Goal: Obtain resource: Download file/media

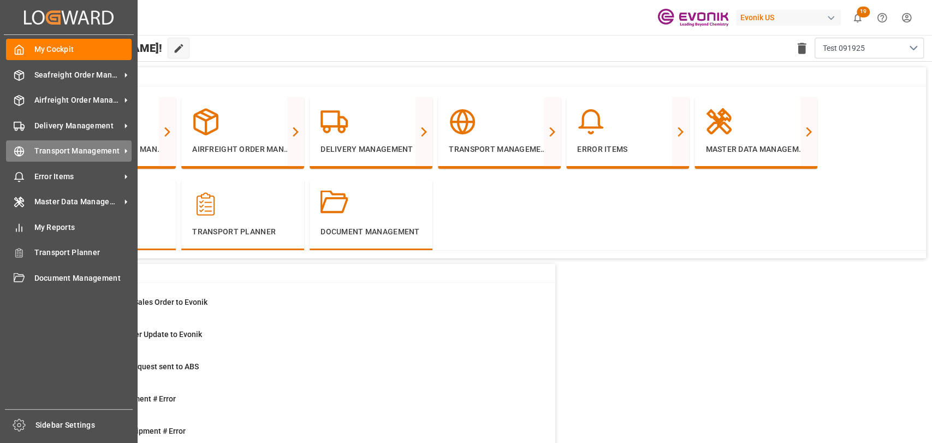
click at [34, 156] on span "Transport Management" at bounding box center [77, 150] width 86 height 11
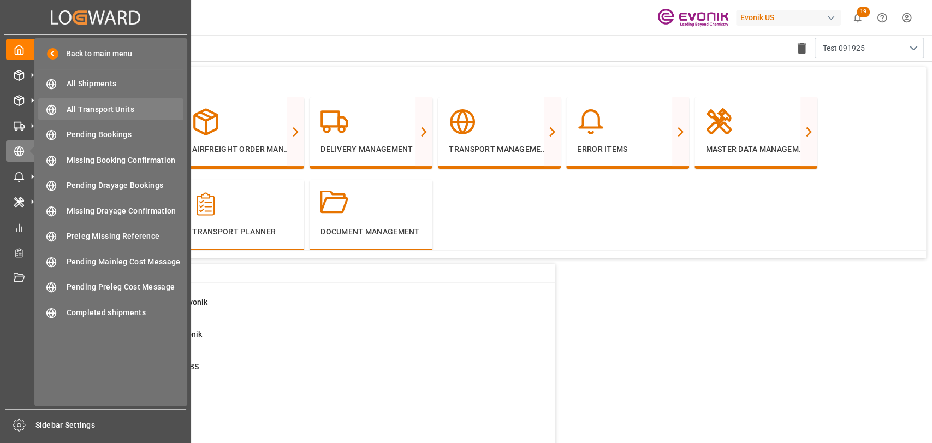
click at [92, 116] on div "All Transport Units All Transport Units" at bounding box center [110, 108] width 145 height 21
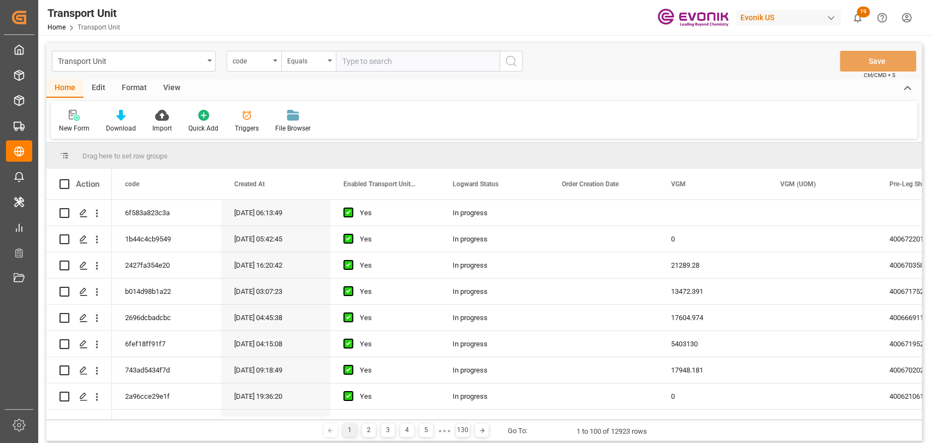
click at [92, 92] on div "Edit" at bounding box center [99, 88] width 30 height 19
click at [195, 127] on div "Configuration" at bounding box center [186, 128] width 41 height 10
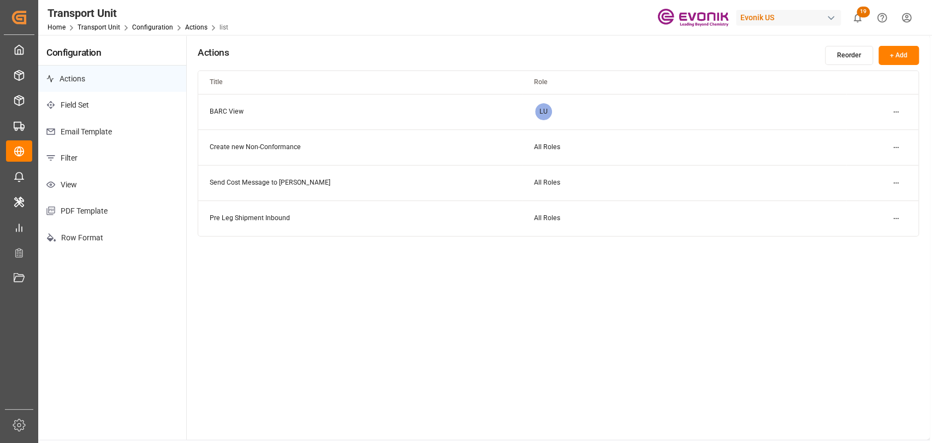
click at [88, 139] on p "Email Template" at bounding box center [112, 131] width 148 height 27
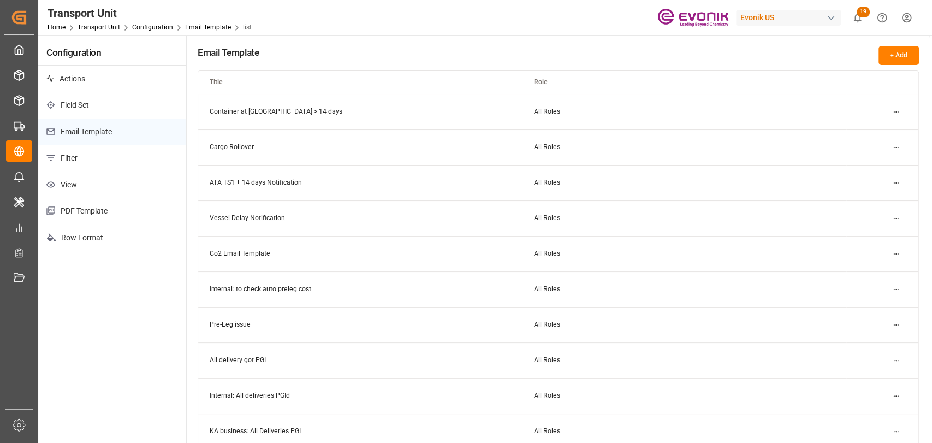
click at [900, 111] on html "Created by potrace 1.15, written by [PERSON_NAME] [DATE]-[DATE] Created by potr…" at bounding box center [466, 221] width 932 height 443
click at [867, 132] on div "Edit" at bounding box center [876, 133] width 56 height 15
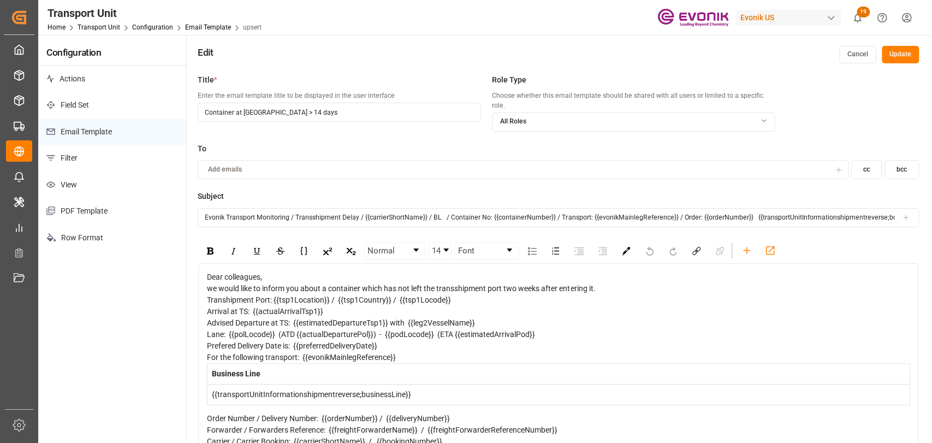
scroll to position [0, 30]
drag, startPoint x: 204, startPoint y: 207, endPoint x: 931, endPoint y: 206, distance: 726.7
click at [930, 206] on div "Transport Unit Home Transport Unit Configuration Email Template upsert Evonik U…" at bounding box center [484, 221] width 892 height 443
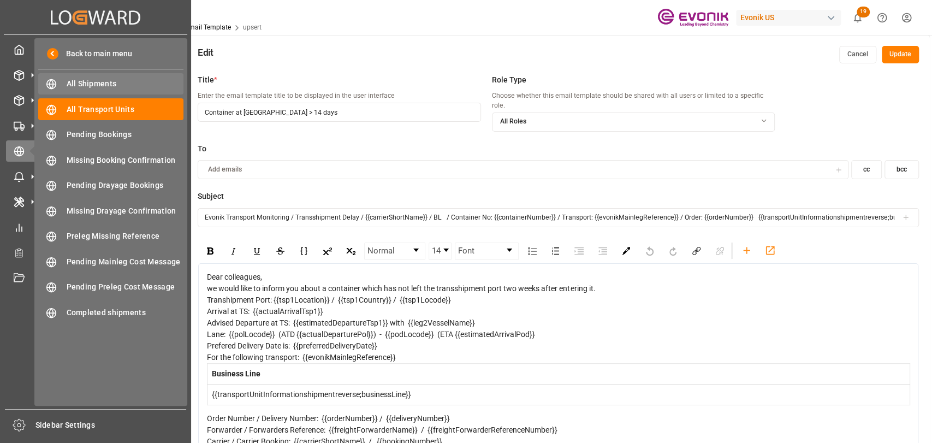
click at [76, 86] on span "All Shipments" at bounding box center [125, 83] width 117 height 11
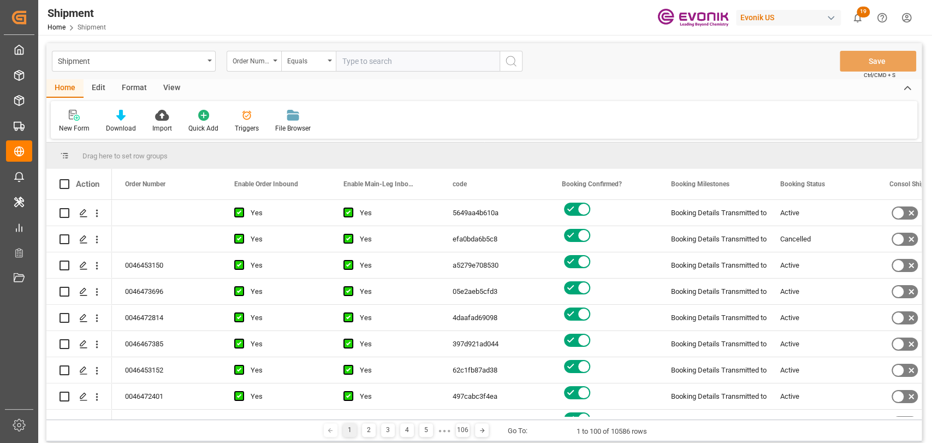
click at [94, 88] on div "Edit" at bounding box center [99, 88] width 30 height 19
click at [179, 121] on div "Configuration" at bounding box center [186, 121] width 57 height 24
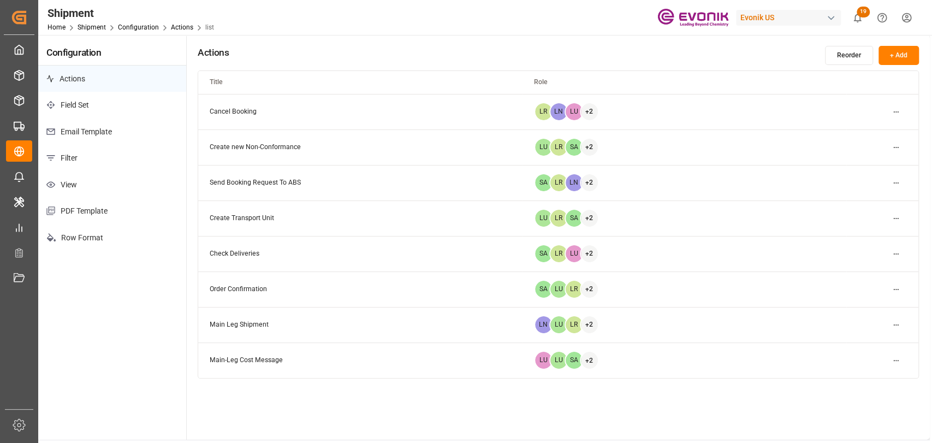
click at [92, 126] on p "Email Template" at bounding box center [112, 131] width 148 height 27
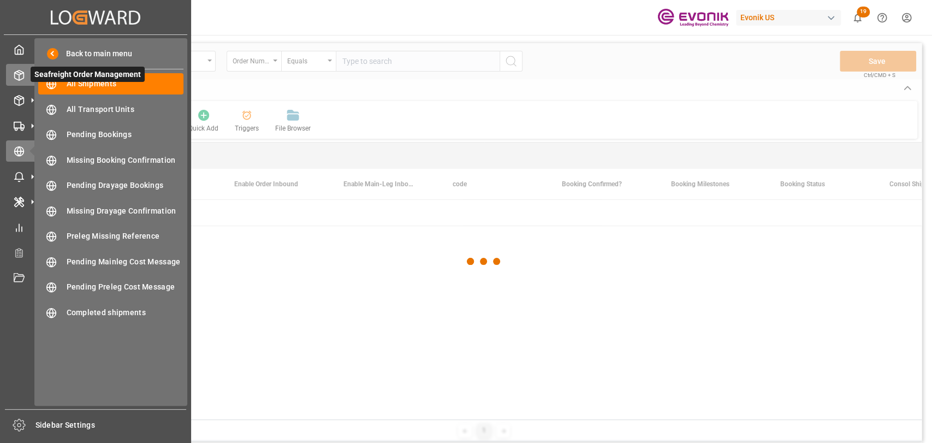
click at [17, 78] on icon at bounding box center [19, 75] width 11 height 11
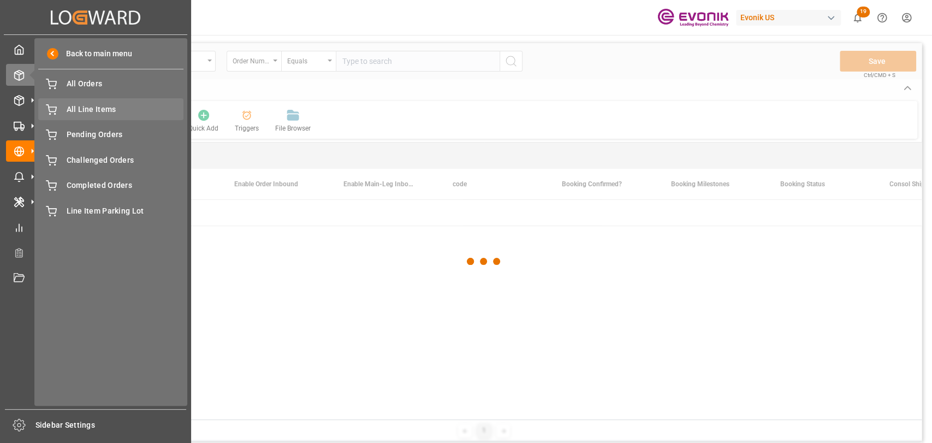
click at [124, 101] on div "All Line Items All Line Items" at bounding box center [110, 108] width 145 height 21
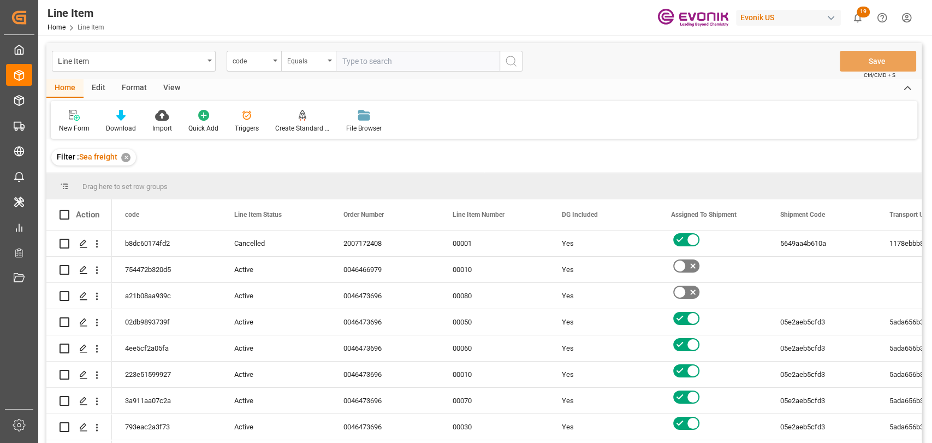
click at [89, 101] on div "New Form Download Import Quick Add Triggers Create Standard Shipment Creates a …" at bounding box center [484, 120] width 866 height 38
click at [97, 89] on div "Edit" at bounding box center [99, 88] width 30 height 19
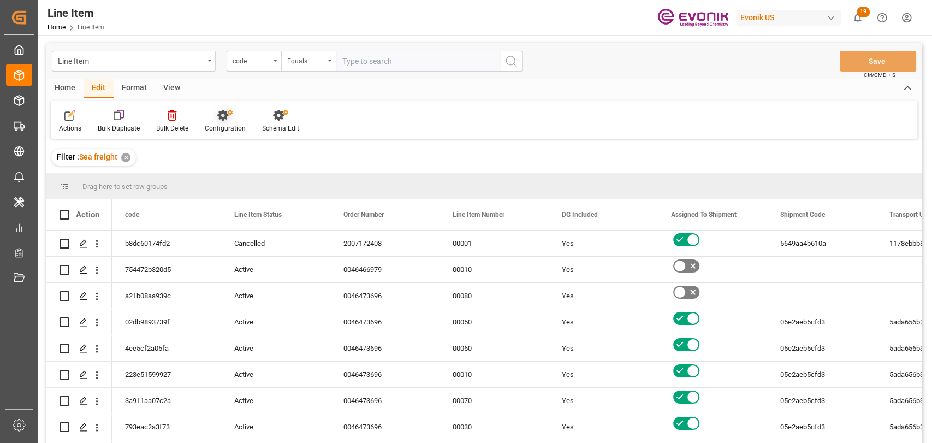
click at [229, 131] on div "Configuration" at bounding box center [225, 128] width 41 height 10
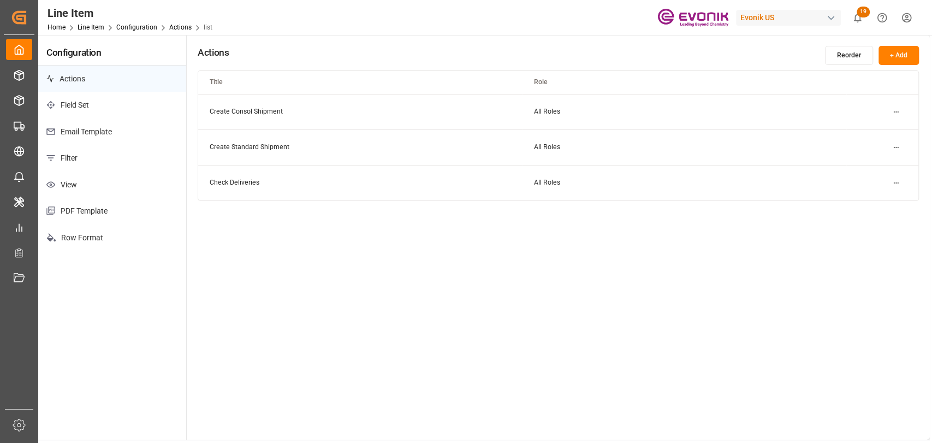
click at [70, 135] on p "Email Template" at bounding box center [112, 131] width 148 height 27
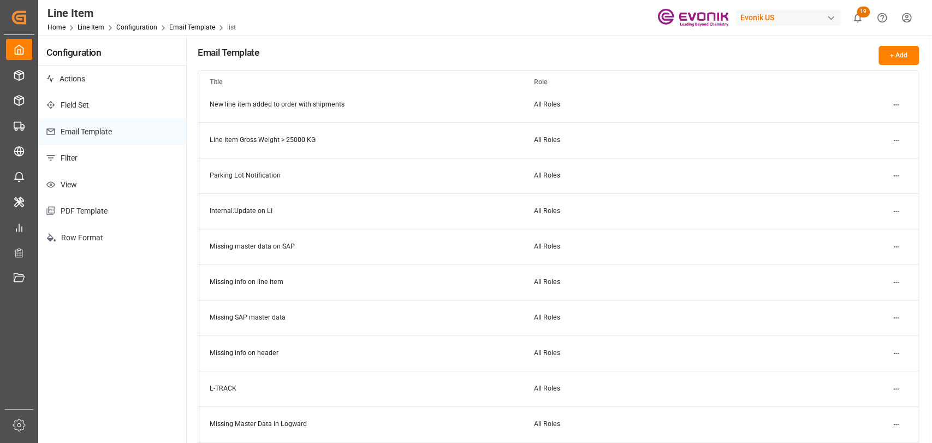
scroll to position [211, 0]
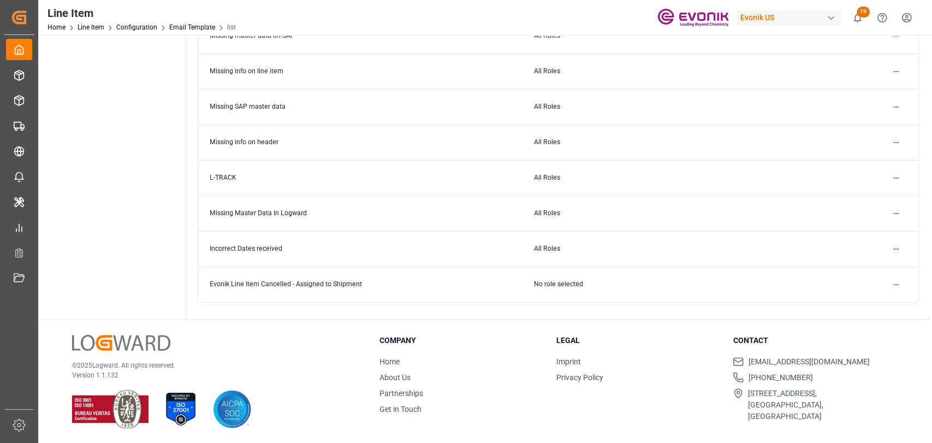
click at [907, 286] on td at bounding box center [882, 283] width 72 height 35
click at [900, 285] on html "Created by potrace 1.15, written by [PERSON_NAME] [DATE]-[DATE] Created by potr…" at bounding box center [466, 221] width 932 height 443
click at [875, 302] on div "Edit" at bounding box center [876, 305] width 56 height 15
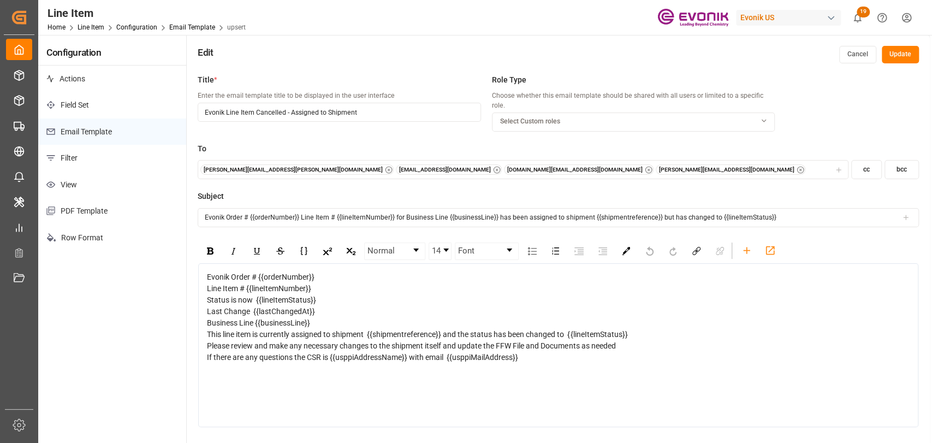
drag, startPoint x: 751, startPoint y: 116, endPoint x: 601, endPoint y: 119, distance: 150.2
click at [750, 117] on div "Select Custom roles" at bounding box center [633, 122] width 282 height 10
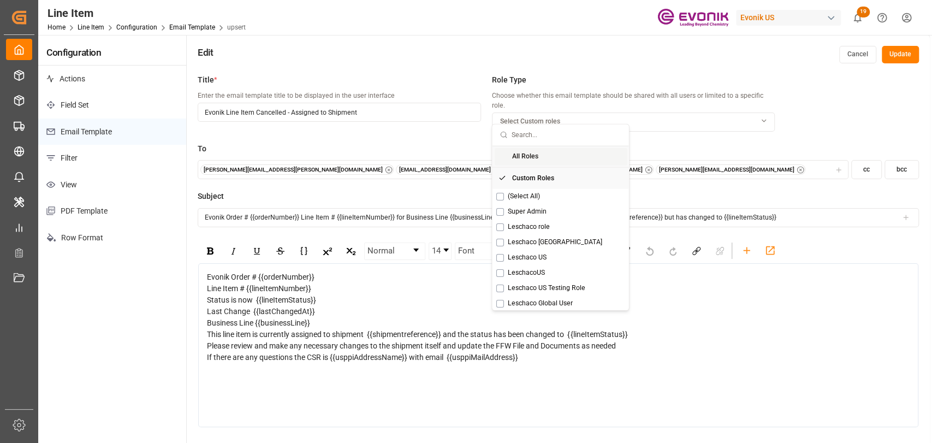
click at [523, 153] on span "All Roles" at bounding box center [525, 157] width 26 height 10
click at [389, 318] on div "Business Line {{businessLine}}" at bounding box center [558, 322] width 703 height 11
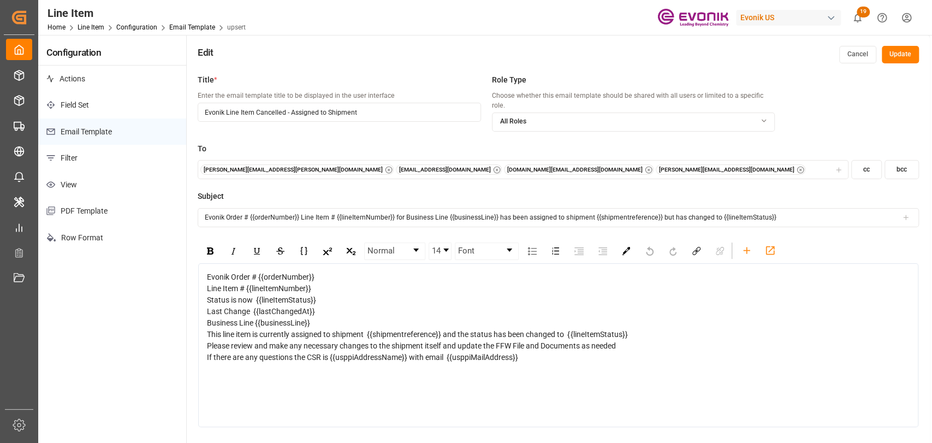
click at [493, 166] on icon "button" at bounding box center [497, 170] width 8 height 8
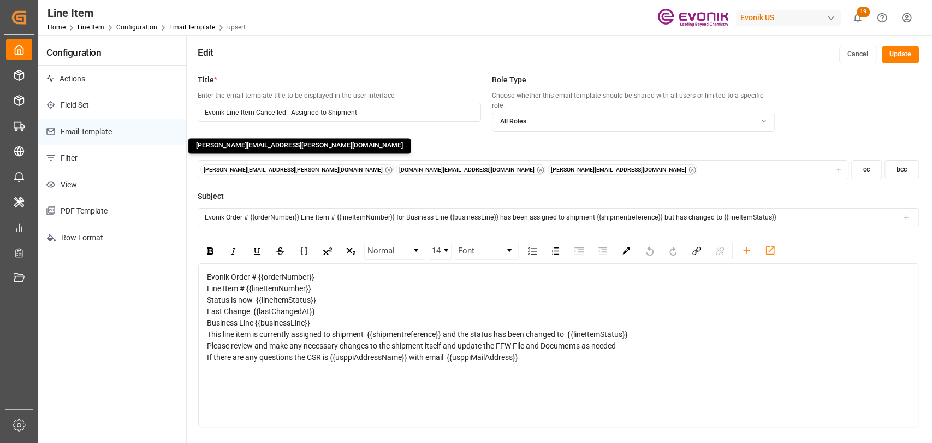
click at [385, 166] on icon "button" at bounding box center [389, 170] width 8 height 8
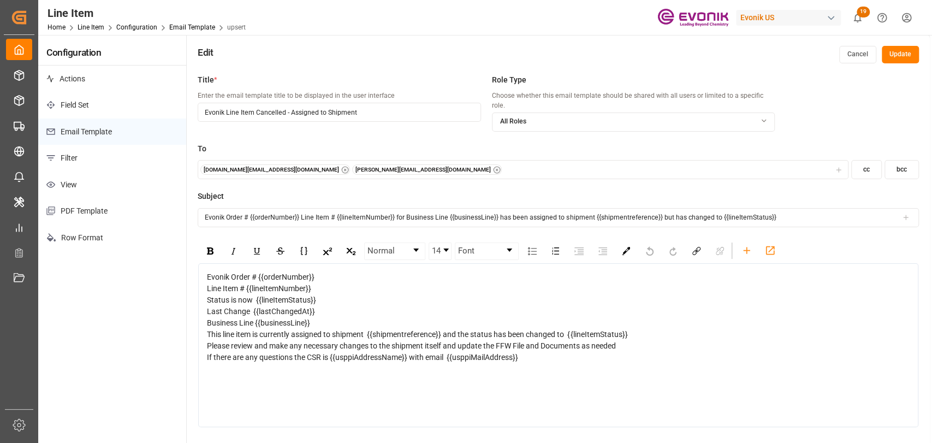
click at [341, 166] on icon "button" at bounding box center [345, 170] width 8 height 8
click at [302, 164] on div "[PERSON_NAME][EMAIL_ADDRESS][DOMAIN_NAME]" at bounding box center [523, 169] width 646 height 11
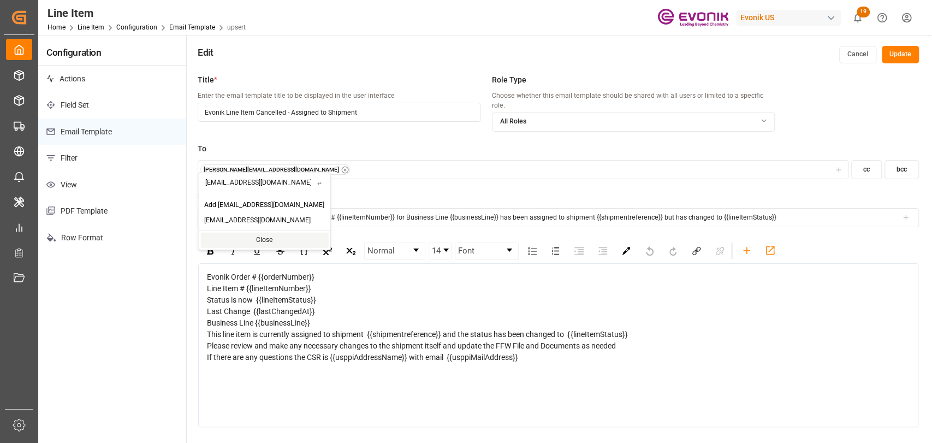
type input "[EMAIL_ADDRESS][DOMAIN_NAME]"
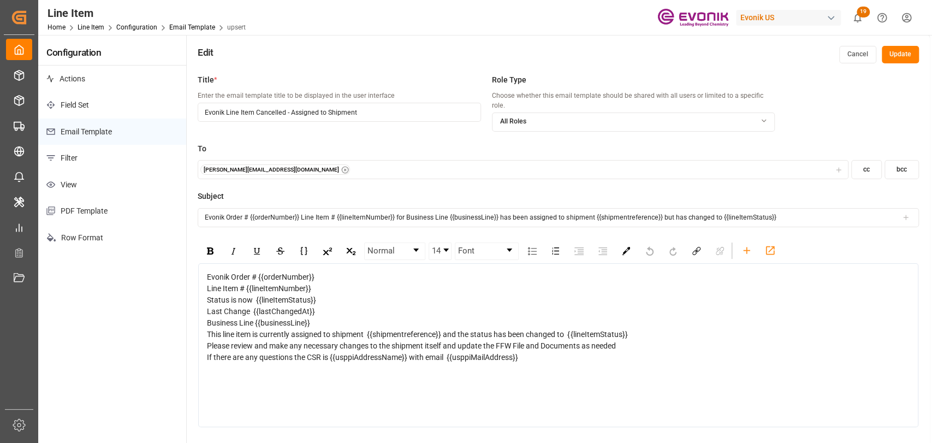
click at [354, 164] on div "[PERSON_NAME][EMAIL_ADDRESS][DOMAIN_NAME]" at bounding box center [523, 169] width 646 height 11
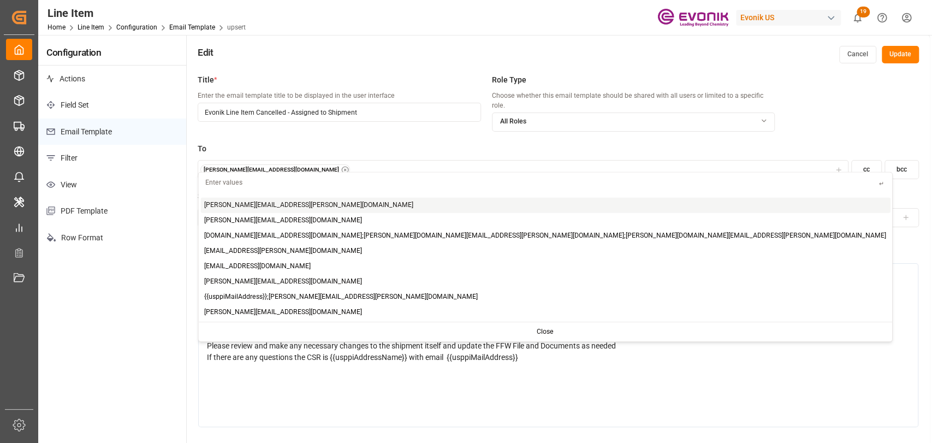
click at [833, 164] on div "[PERSON_NAME][EMAIL_ADDRESS][DOMAIN_NAME]" at bounding box center [523, 169] width 646 height 11
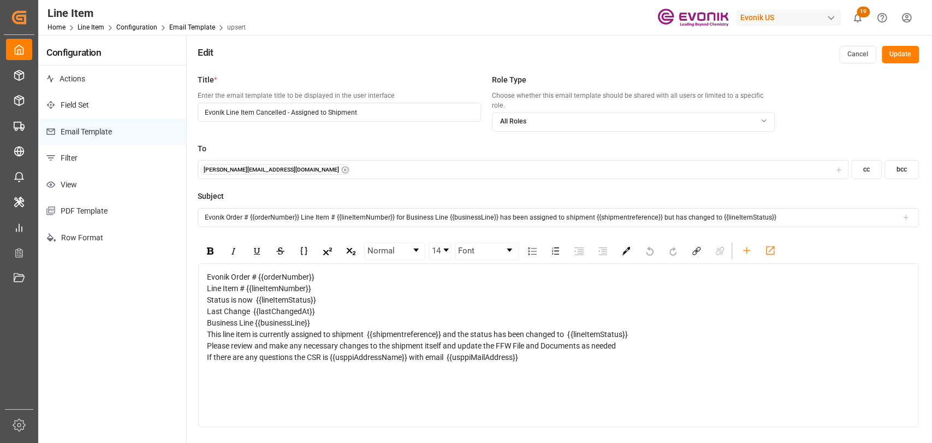
click at [840, 166] on icon "button" at bounding box center [839, 170] width 8 height 8
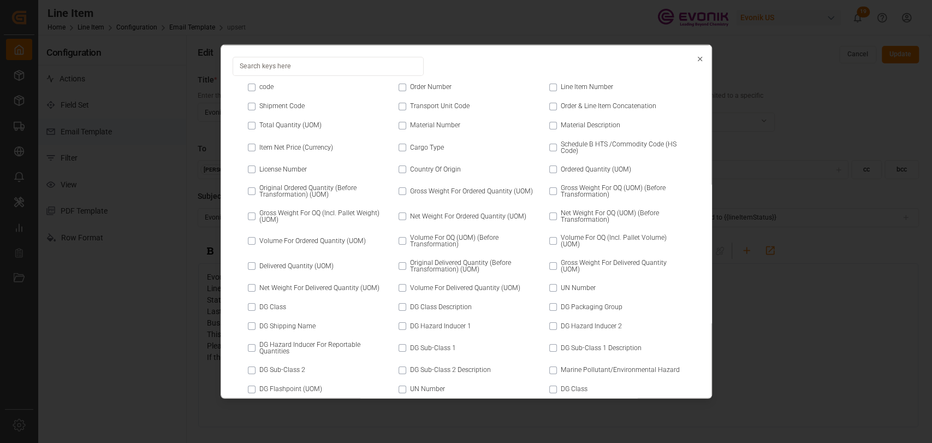
drag, startPoint x: 864, startPoint y: 327, endPoint x: 352, endPoint y: 254, distance: 517.8
click at [864, 327] on div "code Order Number Line Item Number Shipment Code Transport Unit Code Order & Li…" at bounding box center [466, 221] width 932 height 443
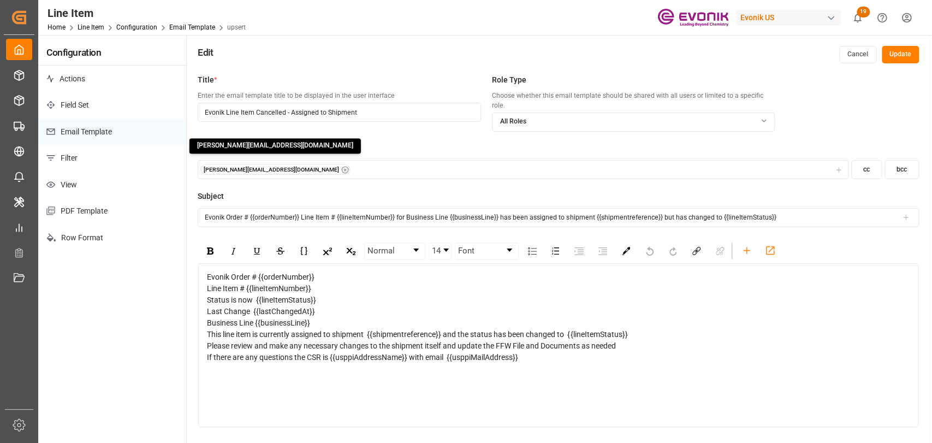
click at [318, 164] on div "[PERSON_NAME][EMAIL_ADDRESS][DOMAIN_NAME] [DOMAIN_NAME][EMAIL_ADDRESS][DOMAIN_N…" at bounding box center [523, 169] width 646 height 11
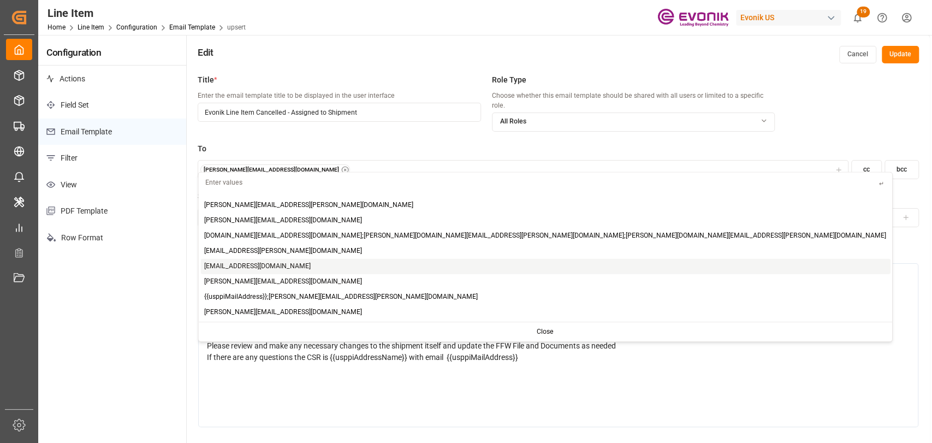
type input "[EMAIL_ADDRESS][DOMAIN_NAME]"
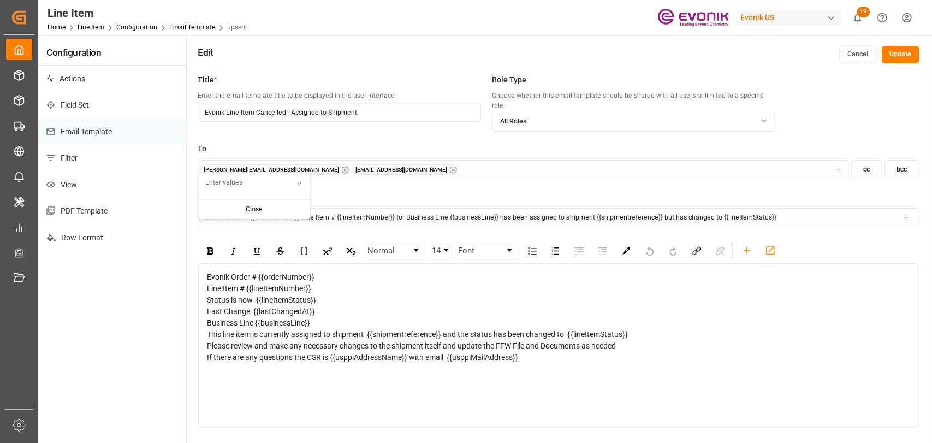
click at [892, 49] on button "Update" at bounding box center [900, 54] width 37 height 17
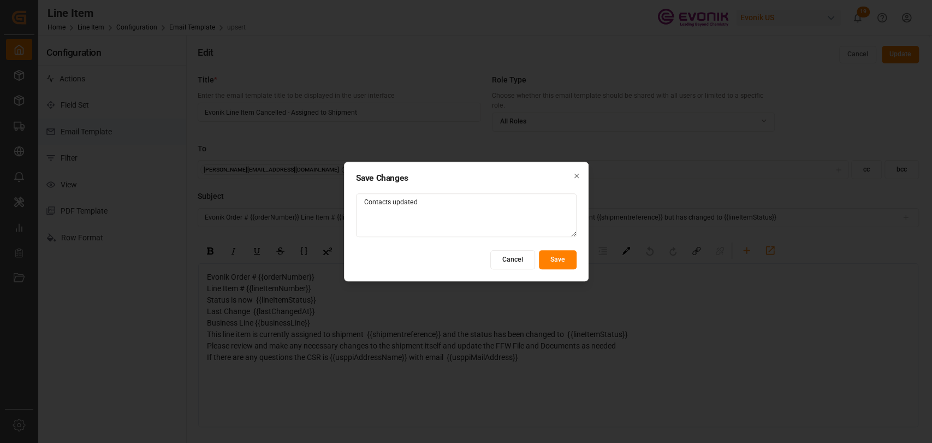
type textarea "Contacts updated"
click at [546, 260] on button "Save" at bounding box center [558, 259] width 38 height 19
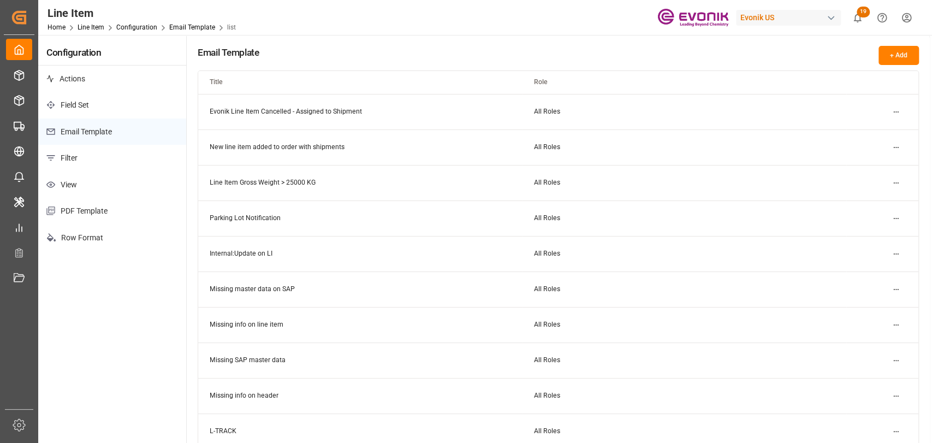
click at [890, 111] on html "Created by potrace 1.15, written by [PERSON_NAME] [DATE]-[DATE] Created by potr…" at bounding box center [466, 221] width 932 height 443
click at [878, 135] on div "Edit" at bounding box center [876, 133] width 56 height 15
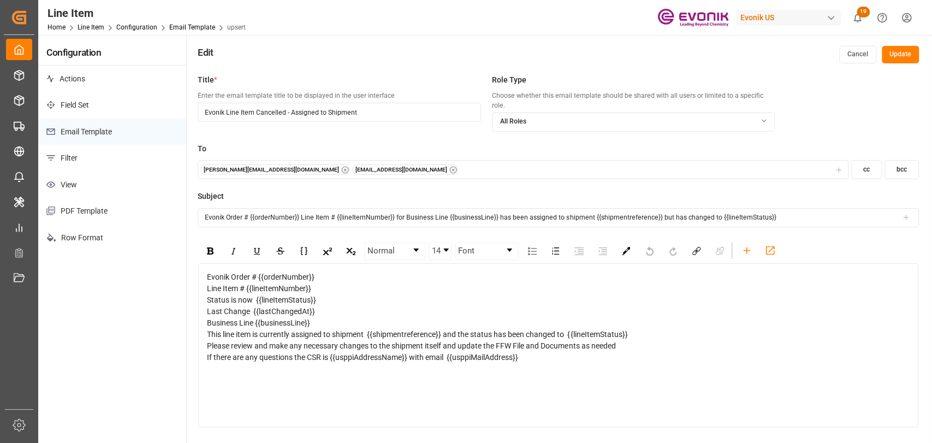
click at [866, 48] on button "Cancel" at bounding box center [857, 54] width 37 height 17
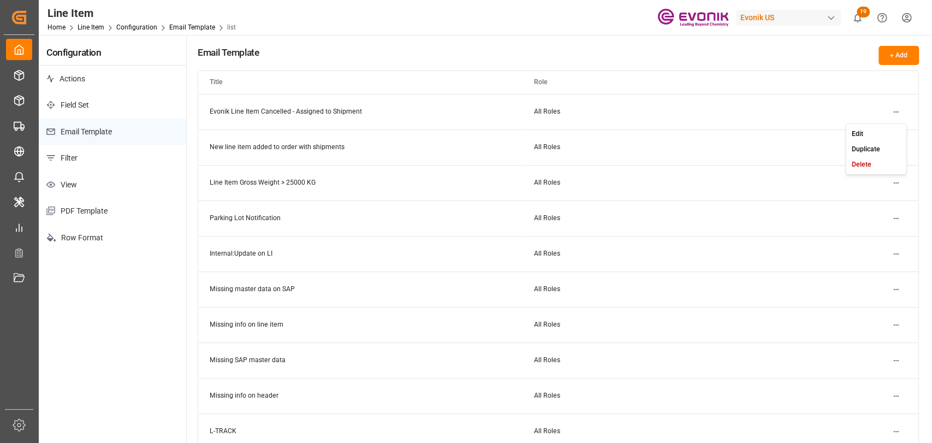
click at [900, 115] on html "Created by potrace 1.15, written by [PERSON_NAME] [DATE]-[DATE] Created by potr…" at bounding box center [466, 221] width 932 height 443
click at [863, 132] on small "Edit" at bounding box center [857, 133] width 11 height 7
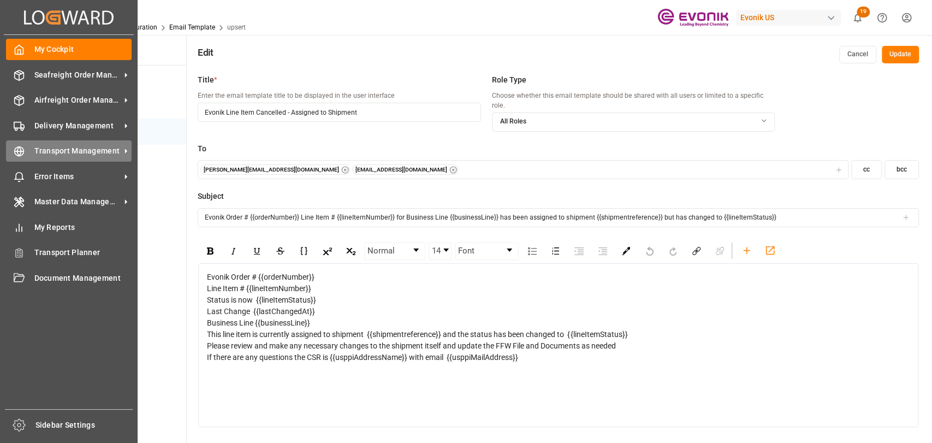
click at [28, 153] on div "Transport Management Transport Management" at bounding box center [69, 150] width 126 height 21
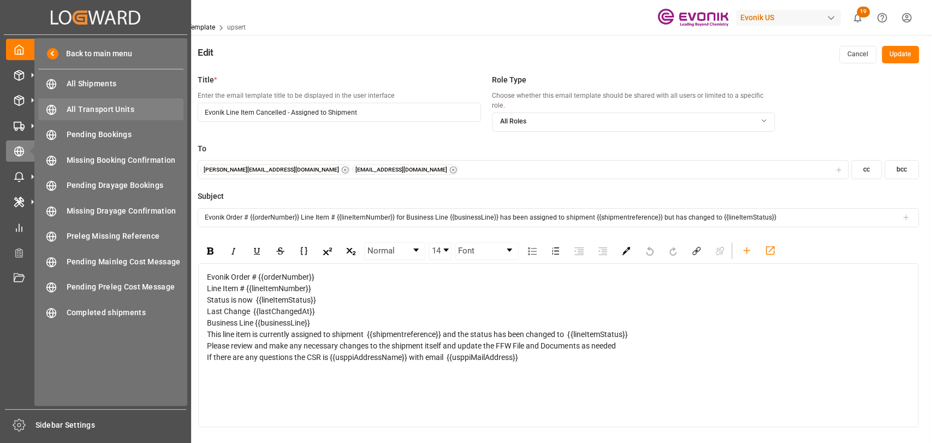
click at [113, 108] on span "All Transport Units" at bounding box center [125, 109] width 117 height 11
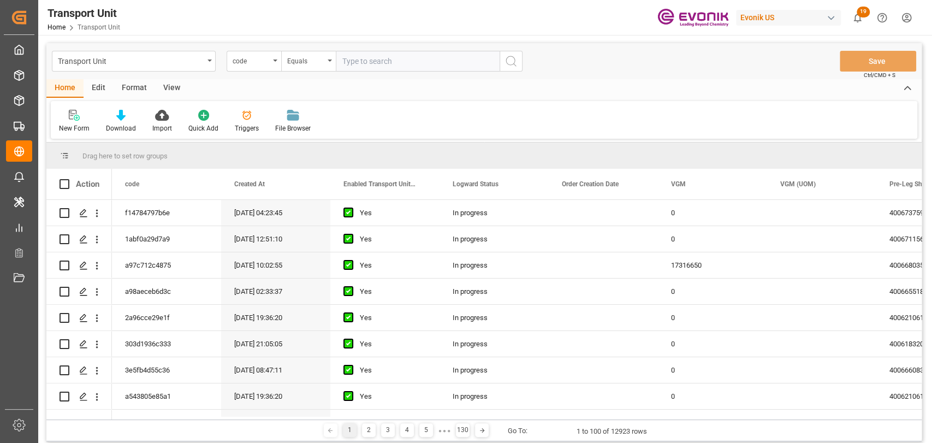
click at [102, 82] on div "Edit" at bounding box center [99, 88] width 30 height 19
click at [193, 117] on icon at bounding box center [186, 115] width 15 height 11
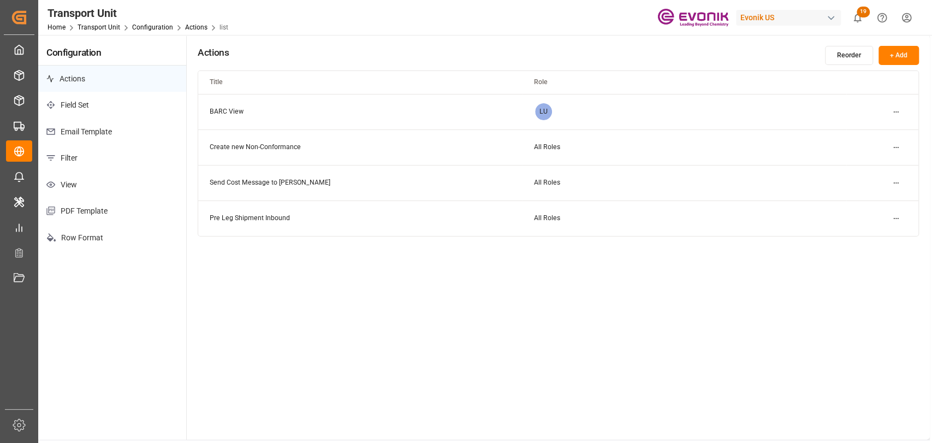
click at [88, 127] on p "Email Template" at bounding box center [112, 131] width 148 height 27
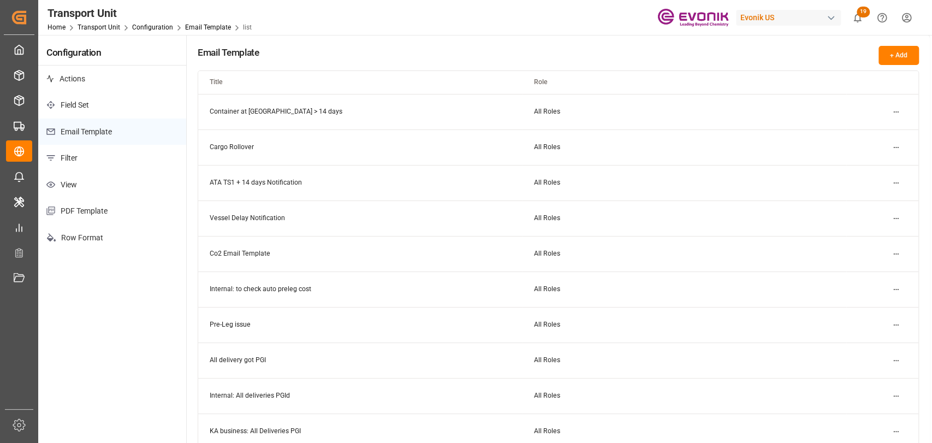
click at [901, 115] on html "Created by potrace 1.15, written by [PERSON_NAME] [DATE]-[DATE] Created by potr…" at bounding box center [466, 221] width 932 height 443
click at [857, 130] on small "Edit" at bounding box center [857, 133] width 11 height 7
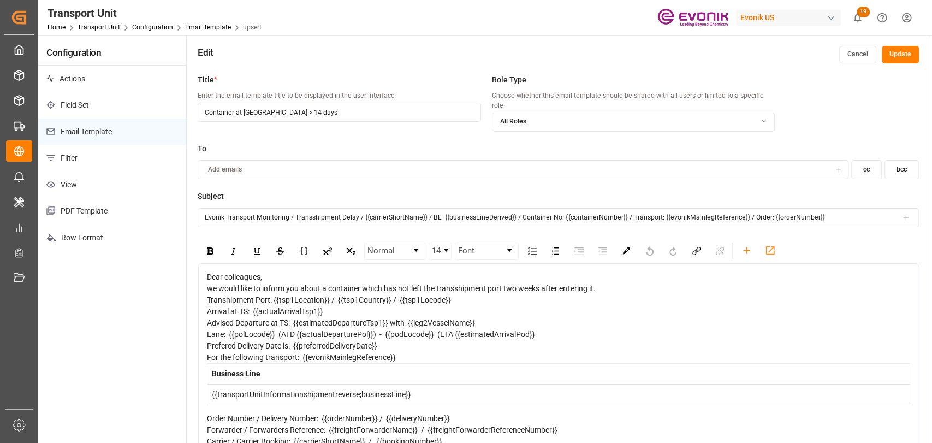
click at [907, 57] on button "Update" at bounding box center [900, 54] width 37 height 17
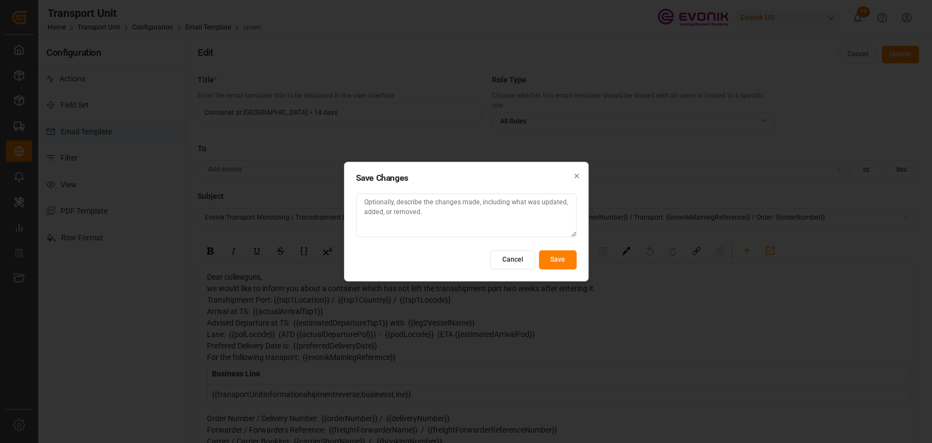
click at [494, 261] on button "Cancel" at bounding box center [512, 259] width 45 height 19
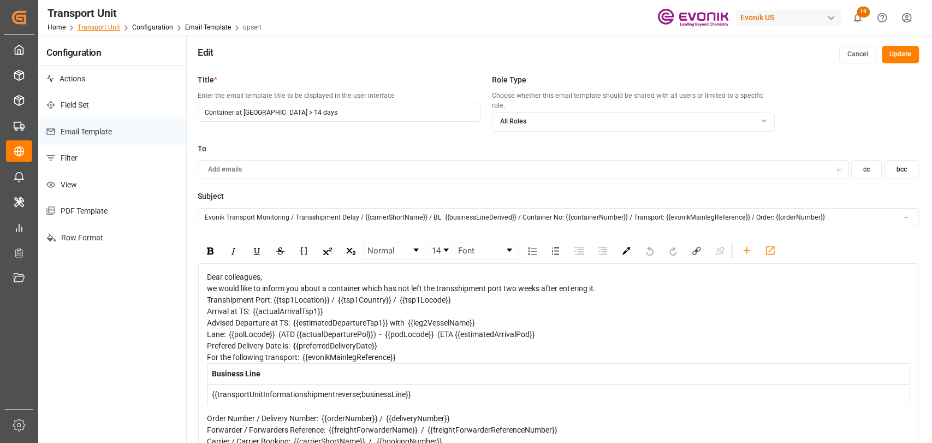
click at [102, 29] on link "Transport Unit" at bounding box center [99, 27] width 43 height 8
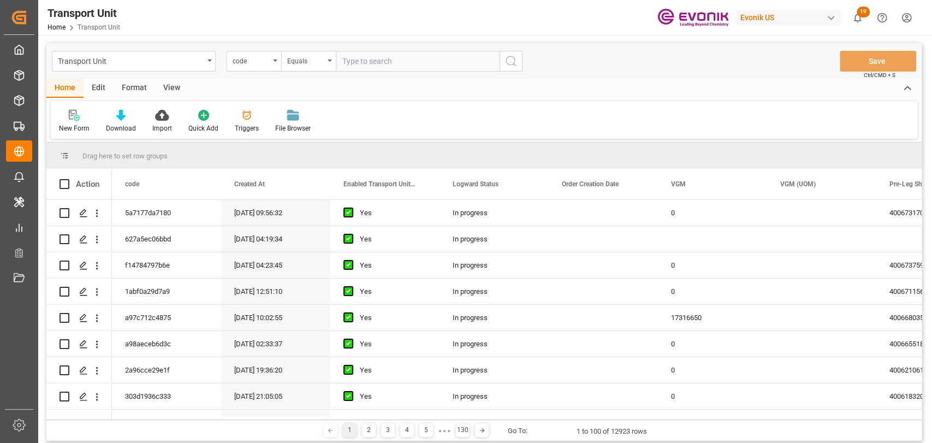
drag, startPoint x: 94, startPoint y: 96, endPoint x: 115, endPoint y: 96, distance: 21.3
click at [94, 96] on div "Edit" at bounding box center [99, 88] width 30 height 19
click at [187, 121] on div "Configuration" at bounding box center [186, 121] width 57 height 24
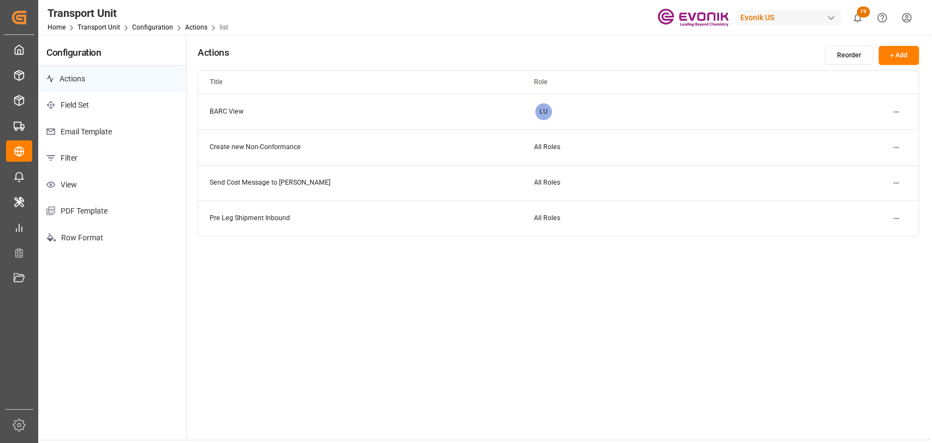
click at [153, 20] on div "Transport Unit" at bounding box center [137, 13] width 181 height 16
click at [153, 28] on link "Configuration" at bounding box center [152, 27] width 41 height 8
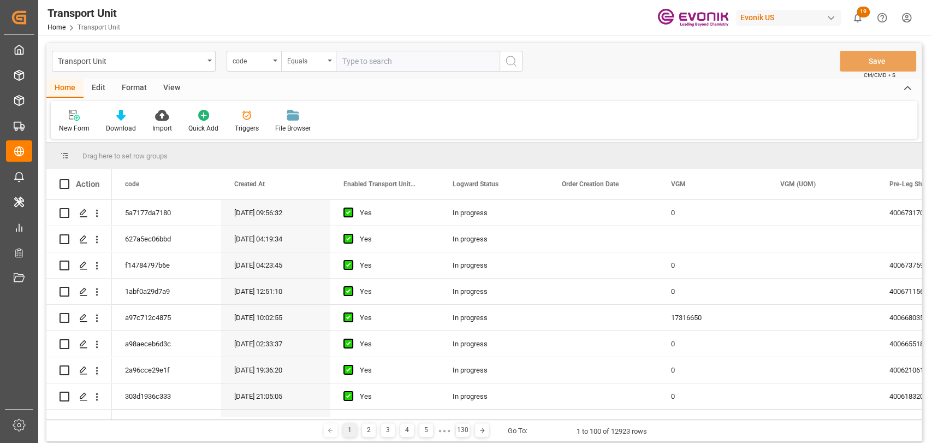
click at [105, 82] on div "Edit" at bounding box center [99, 88] width 30 height 19
click at [180, 111] on icon at bounding box center [184, 115] width 11 height 11
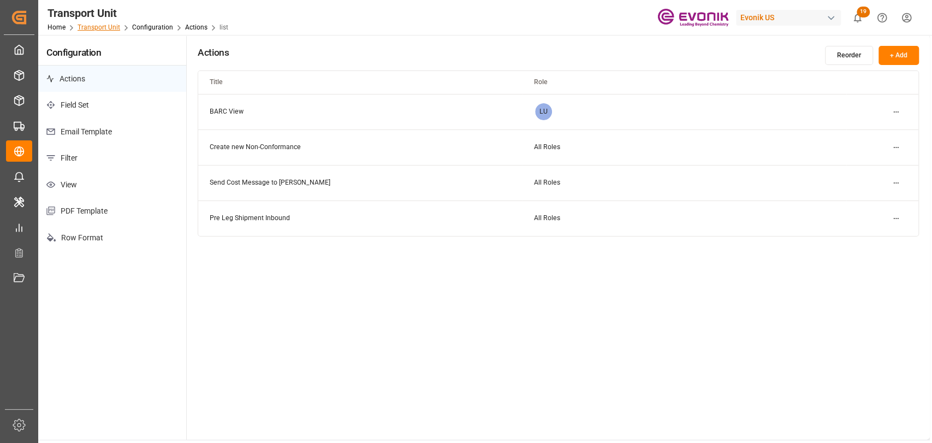
click at [110, 23] on link "Transport Unit" at bounding box center [99, 27] width 43 height 8
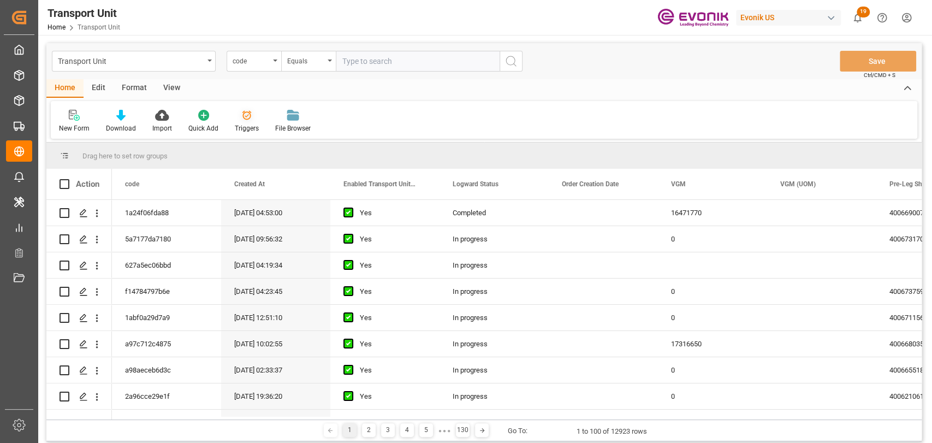
click at [235, 115] on div at bounding box center [247, 114] width 24 height 11
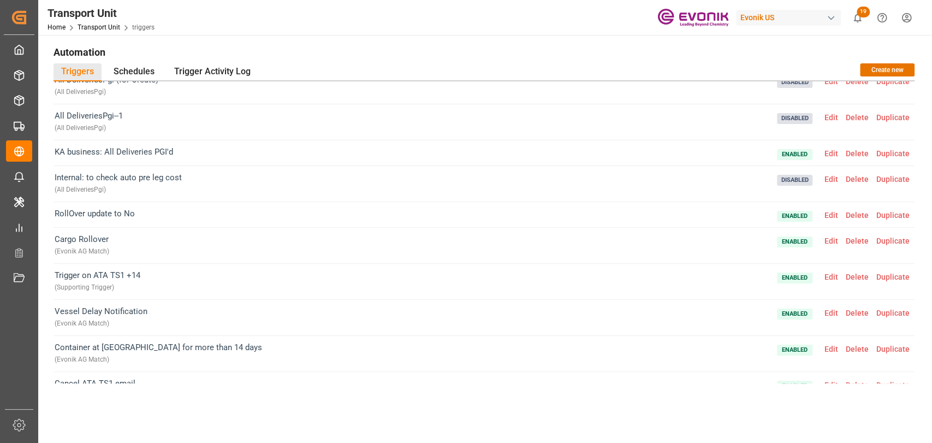
scroll to position [98, 0]
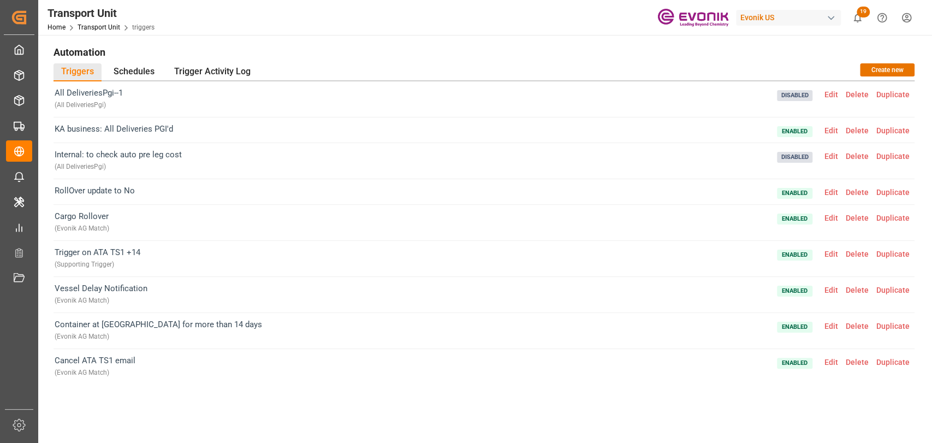
click at [830, 253] on span "Edit" at bounding box center [831, 254] width 21 height 9
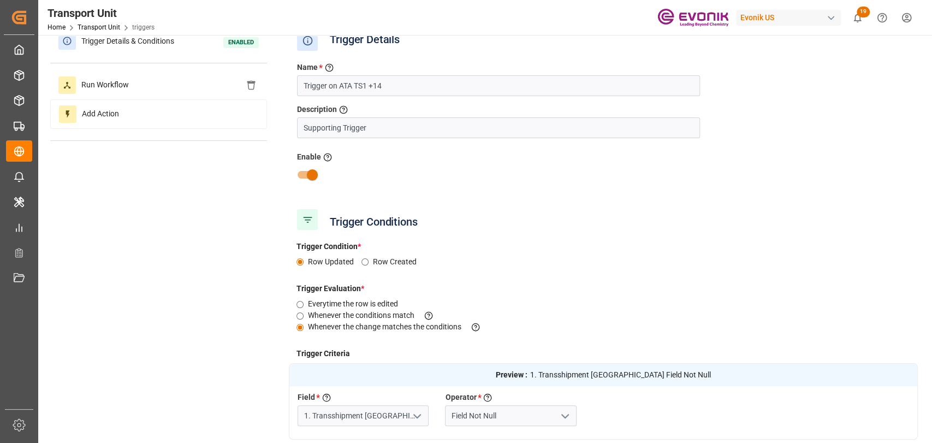
scroll to position [0, 0]
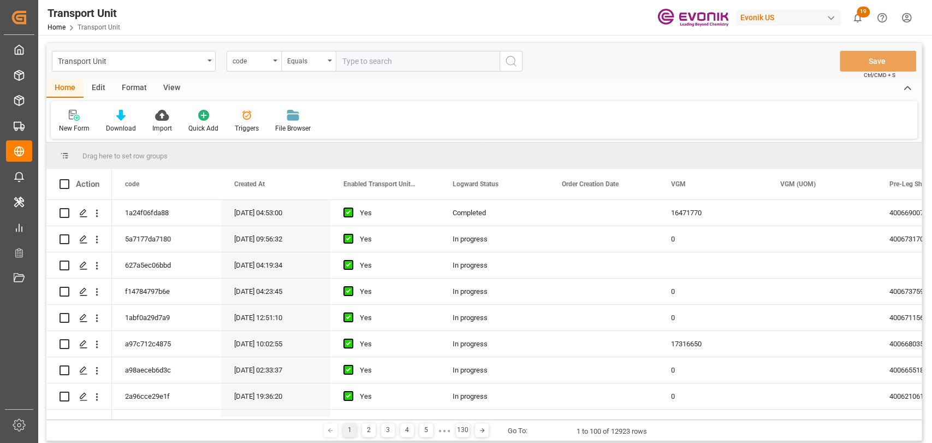
click at [247, 118] on icon at bounding box center [246, 115] width 9 height 9
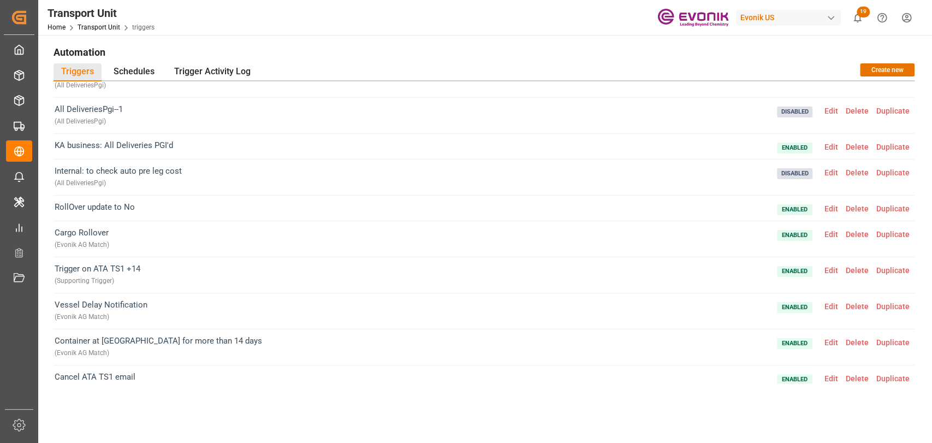
scroll to position [98, 0]
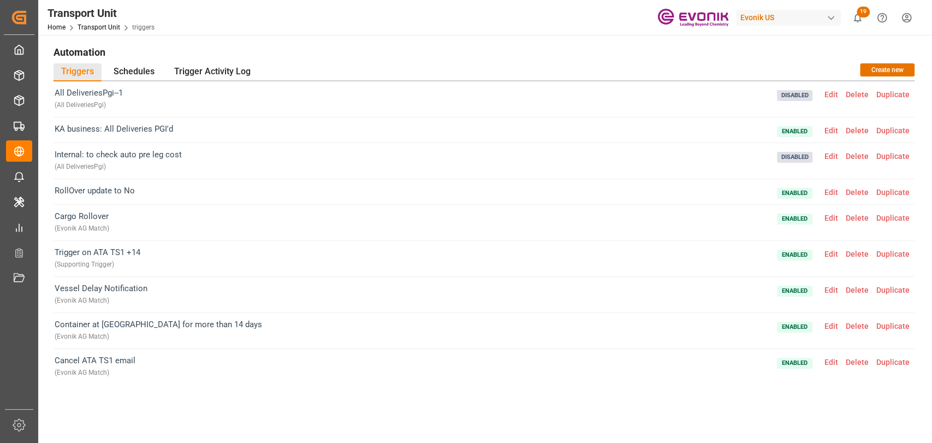
click at [826, 324] on span "Edit" at bounding box center [831, 326] width 21 height 9
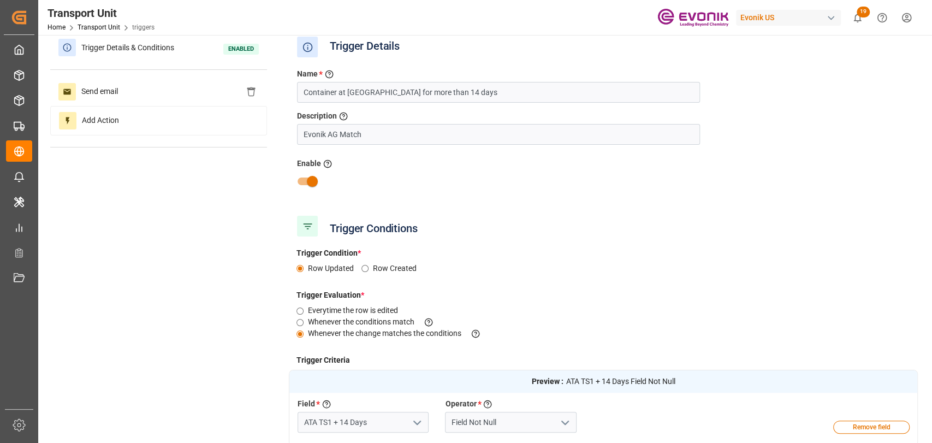
scroll to position [0, 0]
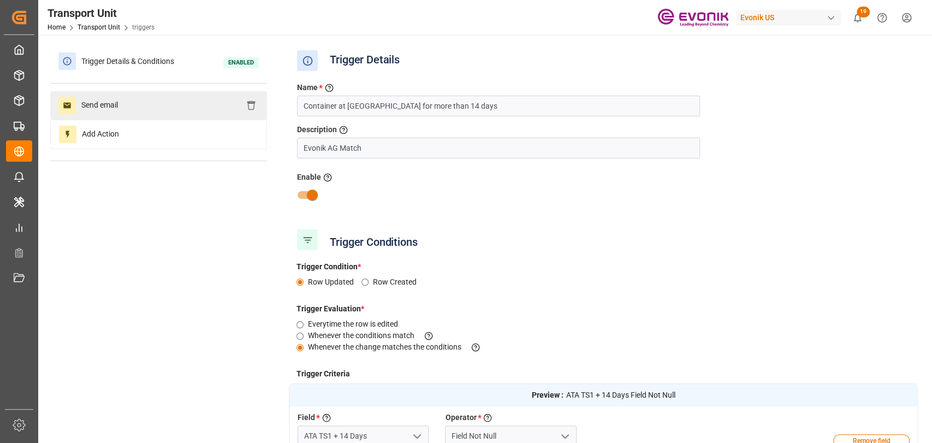
click at [102, 113] on span "Send email" at bounding box center [99, 105] width 47 height 17
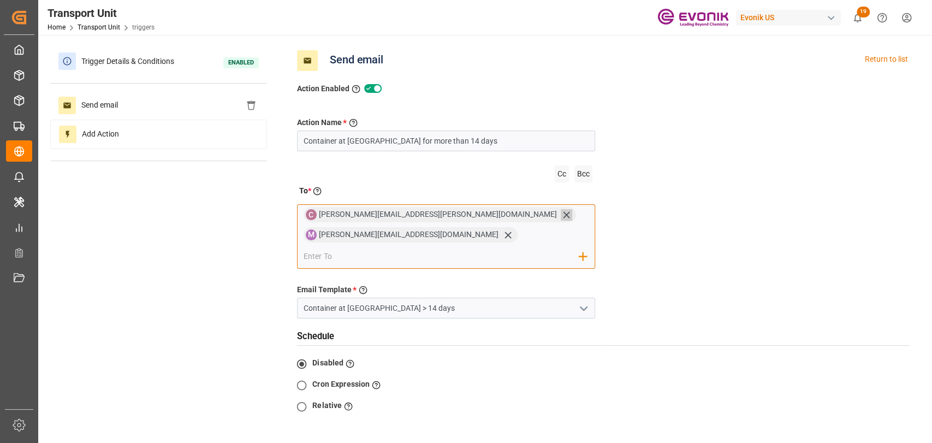
click at [561, 215] on icon at bounding box center [566, 214] width 11 height 11
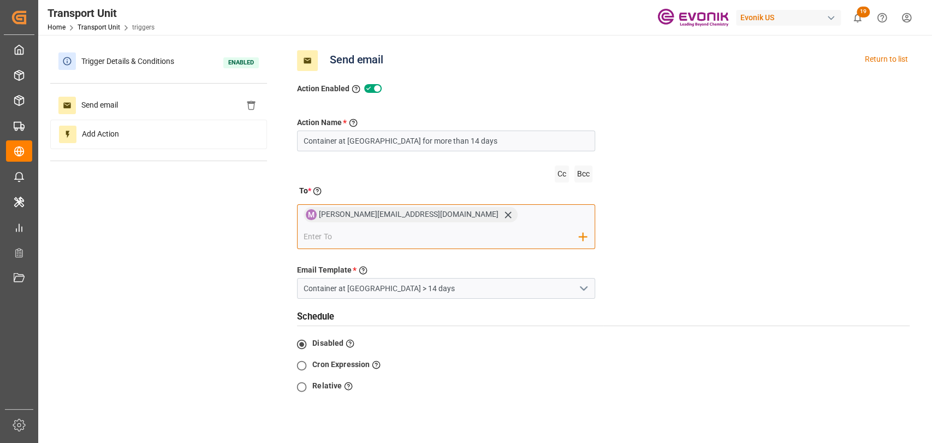
click at [500, 228] on input "email" at bounding box center [442, 236] width 276 height 16
paste input "[EMAIL_ADDRESS][DOMAIN_NAME]"
type input "[EMAIL_ADDRESS][DOMAIN_NAME]"
click at [448, 252] on span "[EMAIL_ADDRESS][DOMAIN_NAME]" at bounding box center [386, 257] width 121 height 11
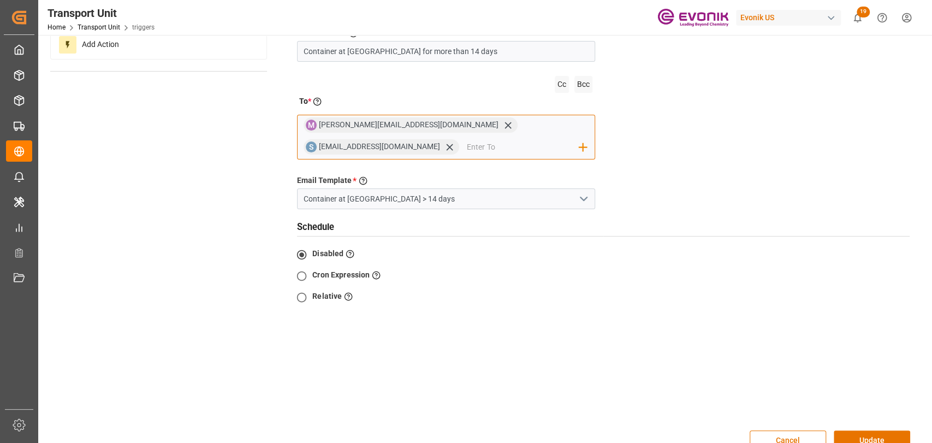
scroll to position [121, 0]
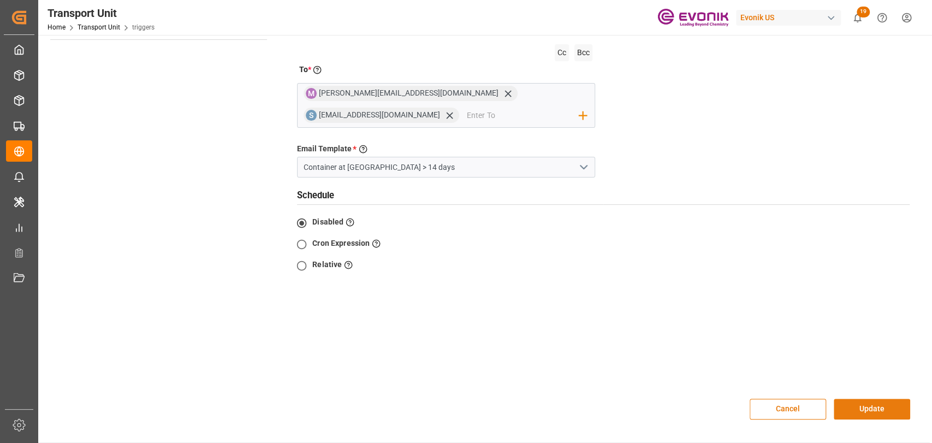
click at [886, 399] on button "Update" at bounding box center [872, 409] width 76 height 21
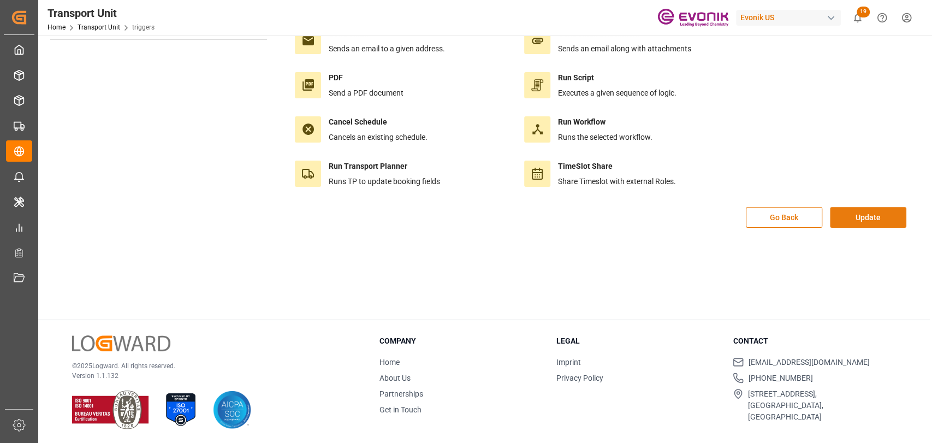
click at [868, 217] on button "Update" at bounding box center [868, 217] width 76 height 21
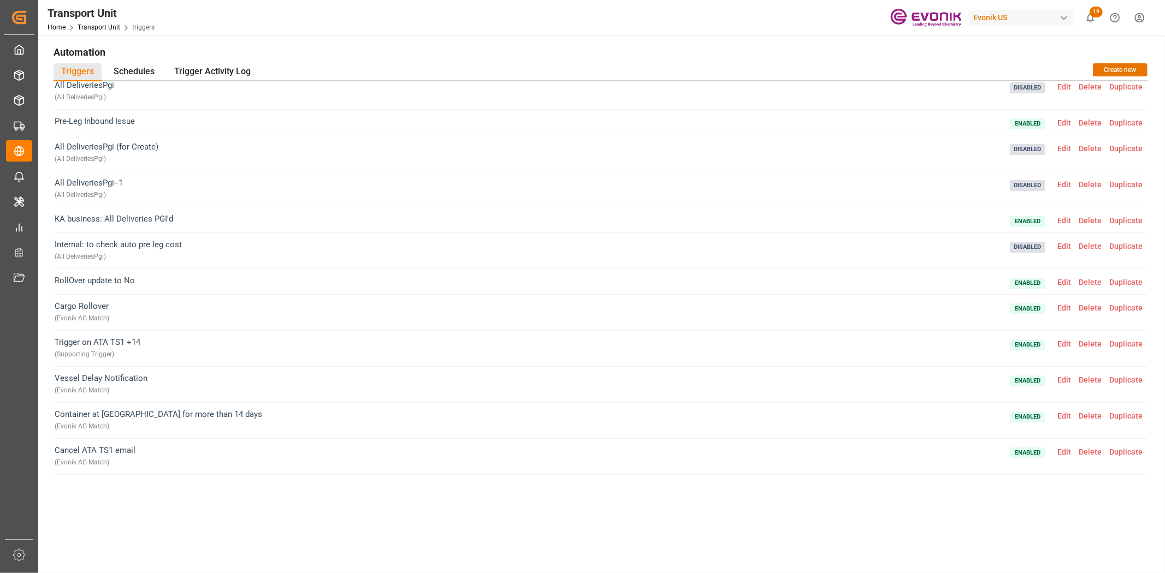
scroll to position [8, 0]
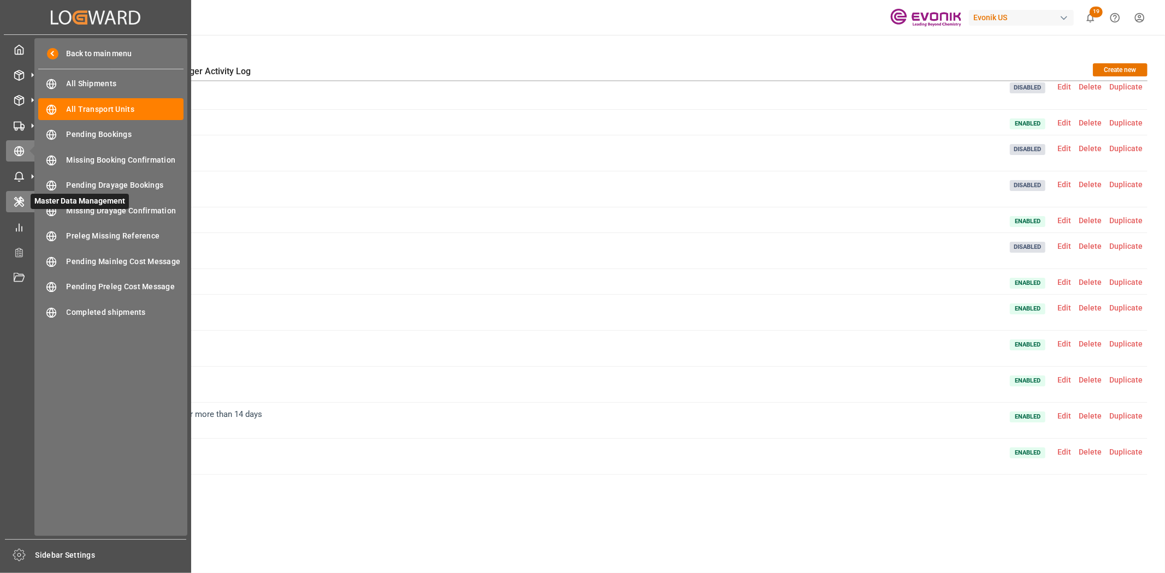
click at [20, 197] on icon at bounding box center [19, 202] width 11 height 11
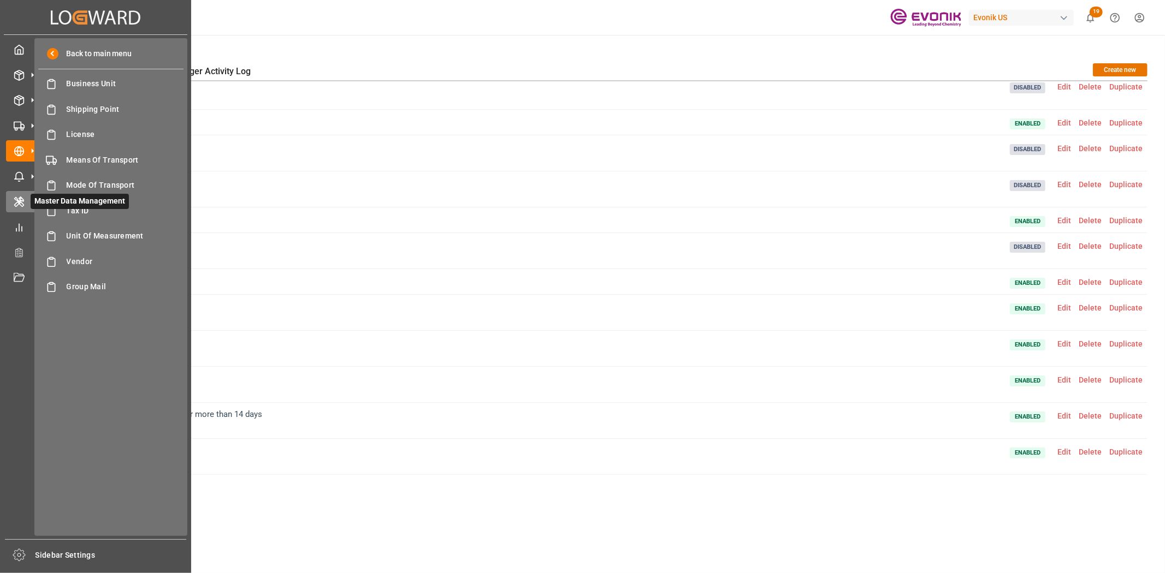
click at [20, 199] on icon at bounding box center [19, 202] width 9 height 10
click at [72, 105] on span "Shipping Point" at bounding box center [125, 109] width 117 height 11
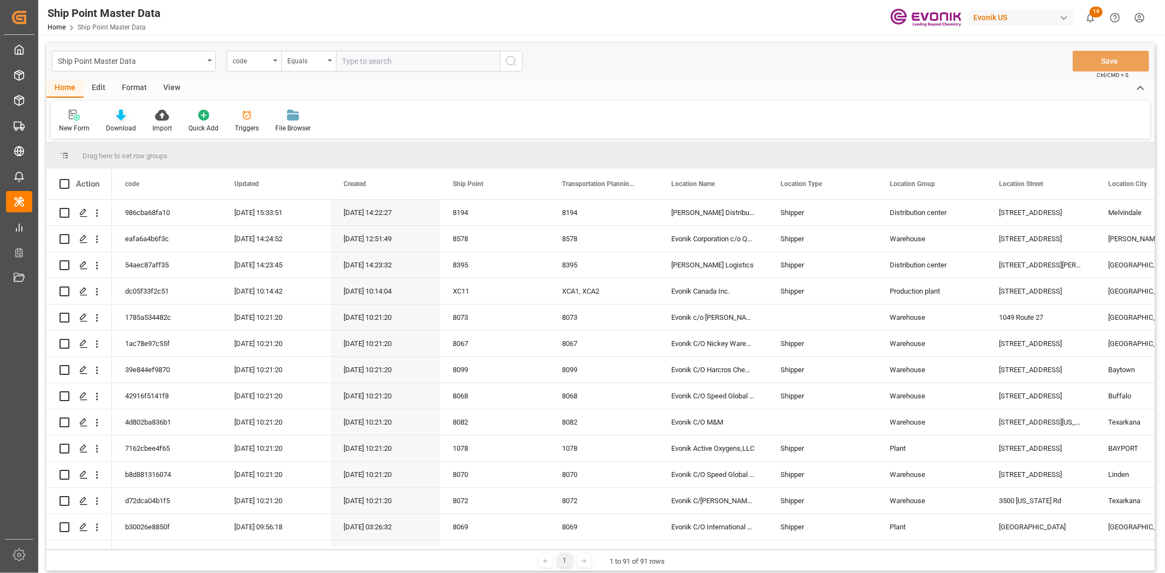
click at [126, 117] on div at bounding box center [121, 114] width 30 height 11
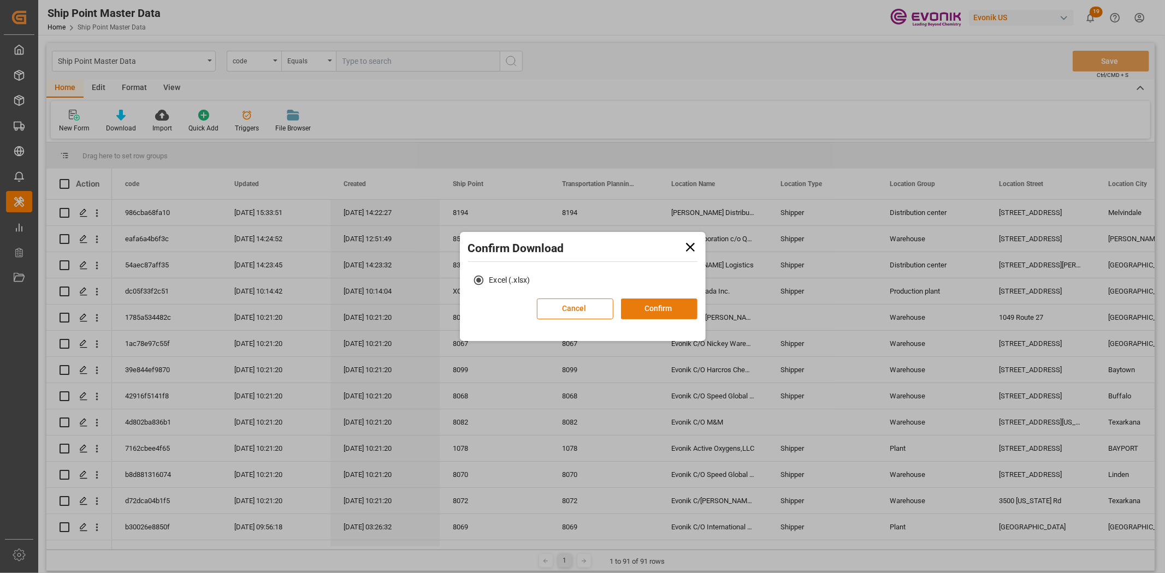
click at [650, 308] on button "Confirm" at bounding box center [659, 309] width 76 height 21
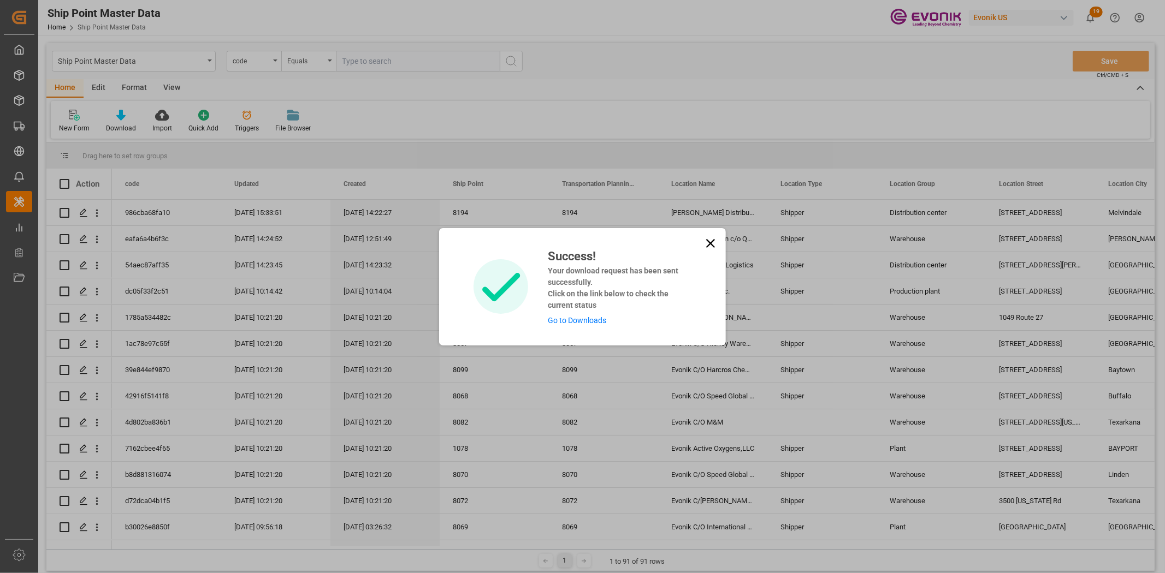
click at [571, 325] on div "Success! Your download request has been sent successfully. Click on the link be…" at bounding box center [614, 286] width 151 height 79
click at [571, 321] on link "Go to Downloads" at bounding box center [577, 320] width 58 height 9
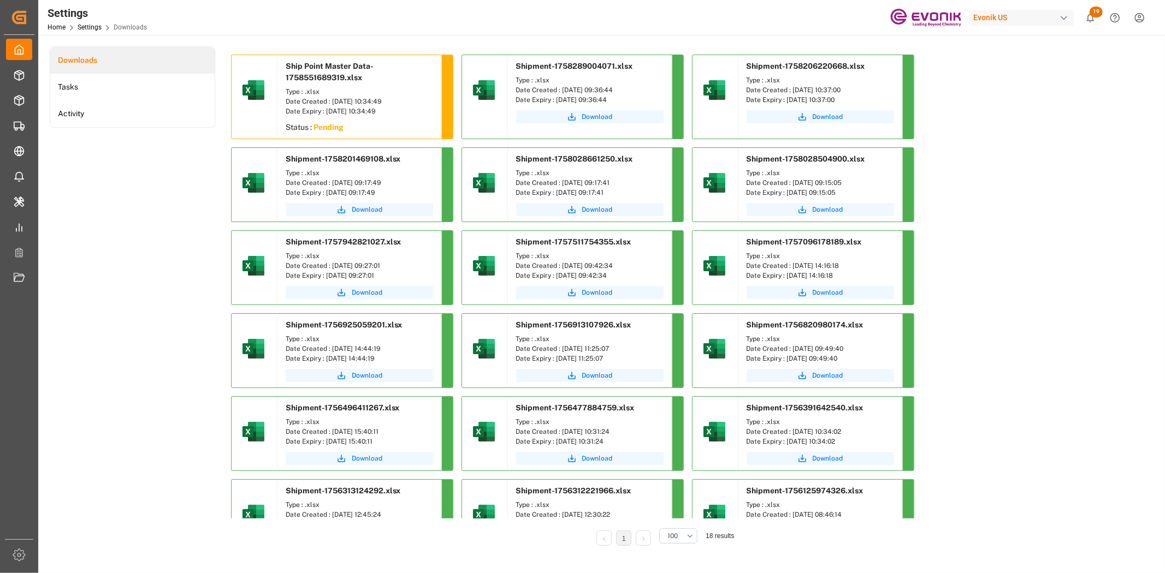
click at [931, 383] on div "Ship Point Master Data-1758551689319.xlsx Type : .xlsx Date Created : 09-22-202…" at bounding box center [663, 309] width 865 height 508
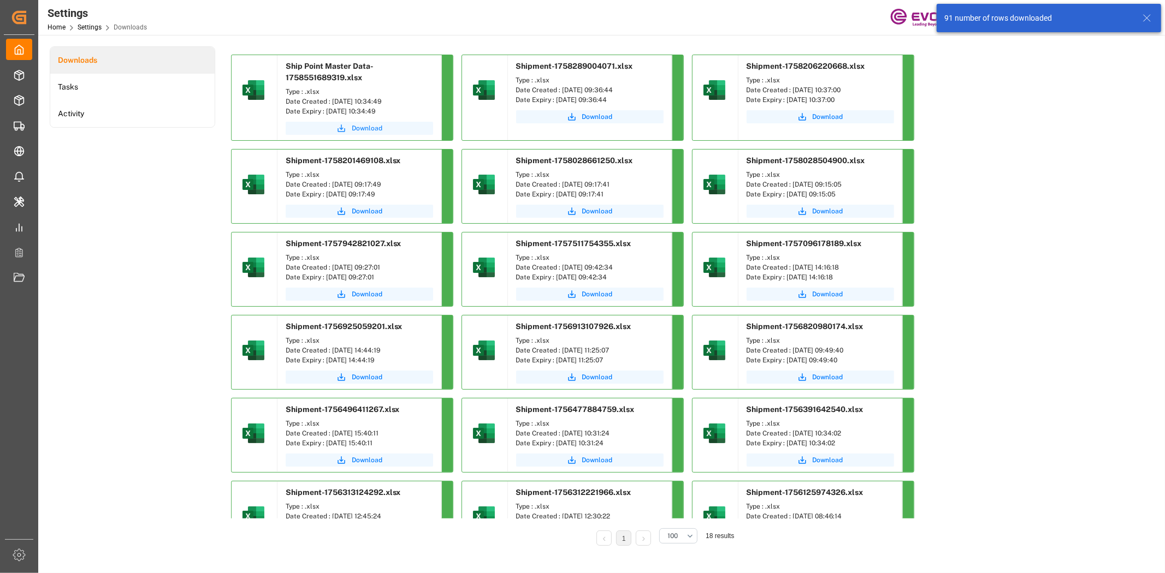
click at [370, 129] on span "Download" at bounding box center [367, 128] width 31 height 10
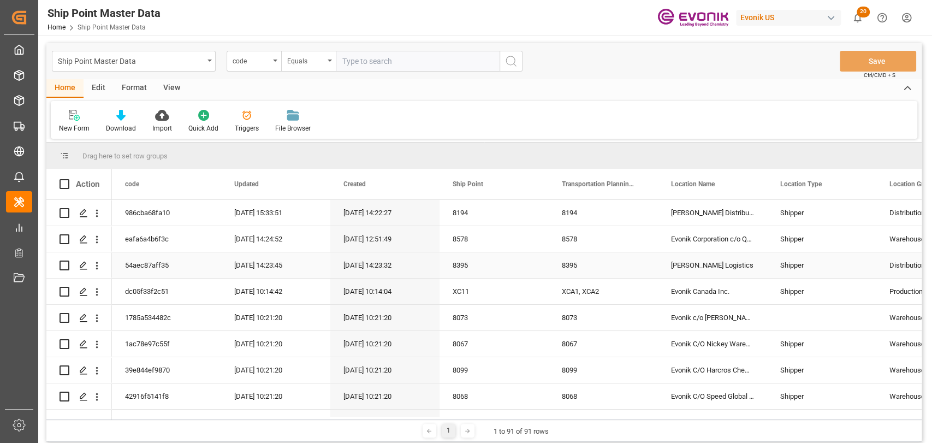
click at [694, 275] on div "Porter Logistics" at bounding box center [712, 265] width 109 height 26
